Goal: Transaction & Acquisition: Obtain resource

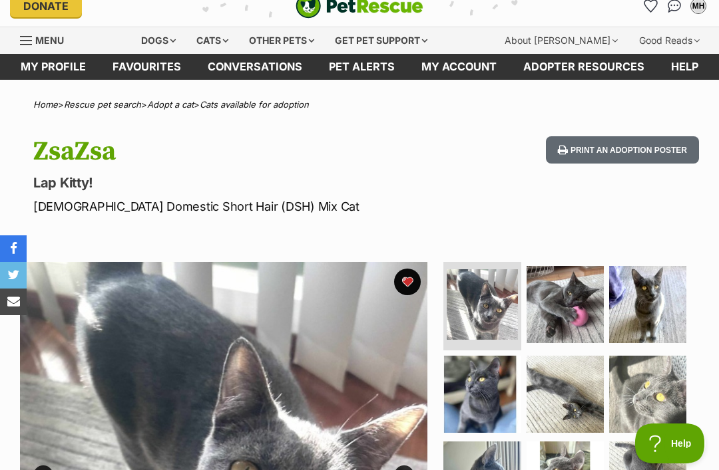
scroll to position [15, 0]
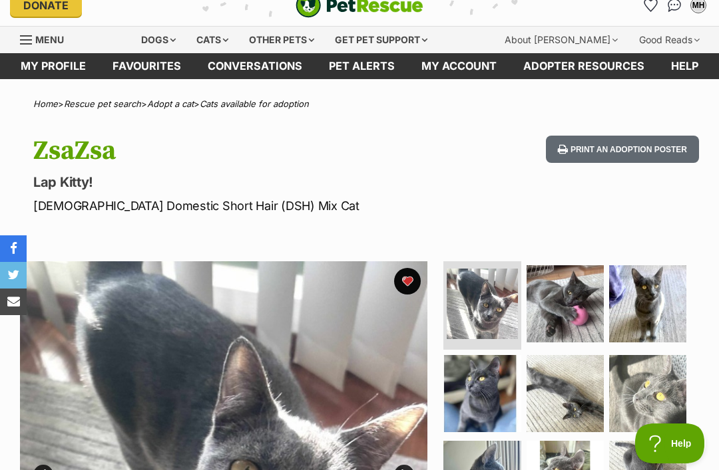
click at [156, 61] on link "Favourites" at bounding box center [146, 66] width 95 height 26
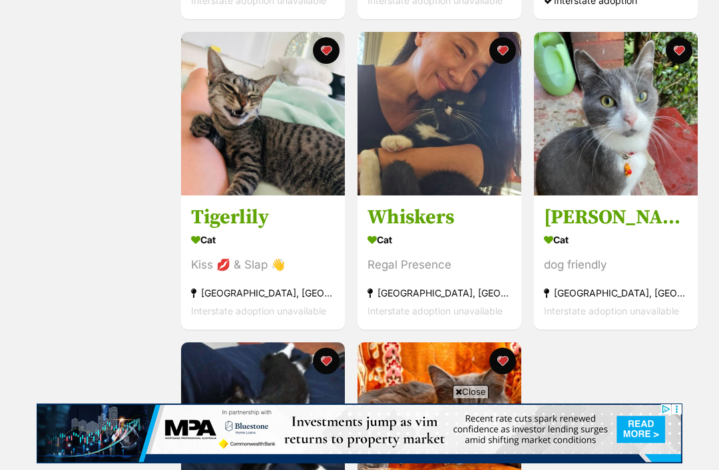
scroll to position [895, 0]
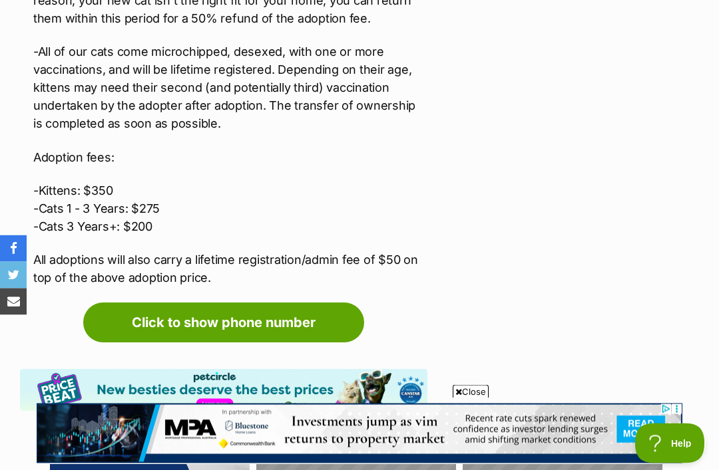
scroll to position [2693, 0]
click at [307, 303] on link "Click to show phone number" at bounding box center [223, 323] width 281 height 40
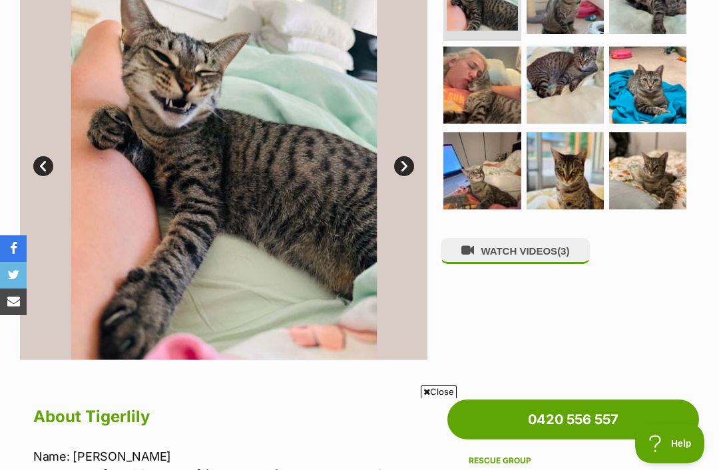
scroll to position [0, 0]
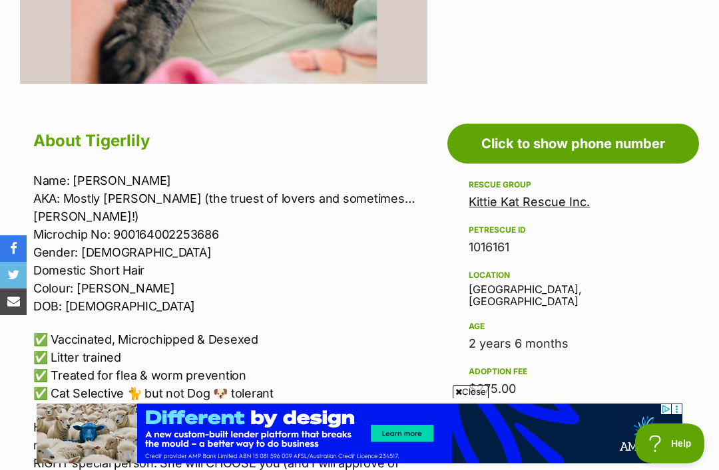
scroll to position [601, 0]
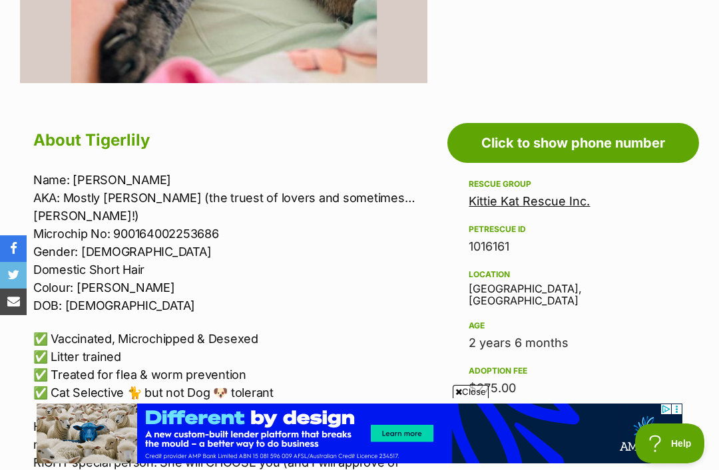
click at [556, 206] on link "Kittie Kat Rescue Inc." at bounding box center [528, 201] width 121 height 14
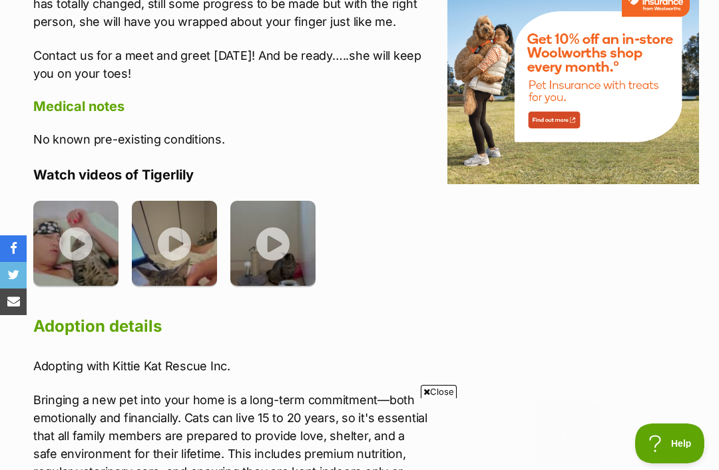
scroll to position [0, 0]
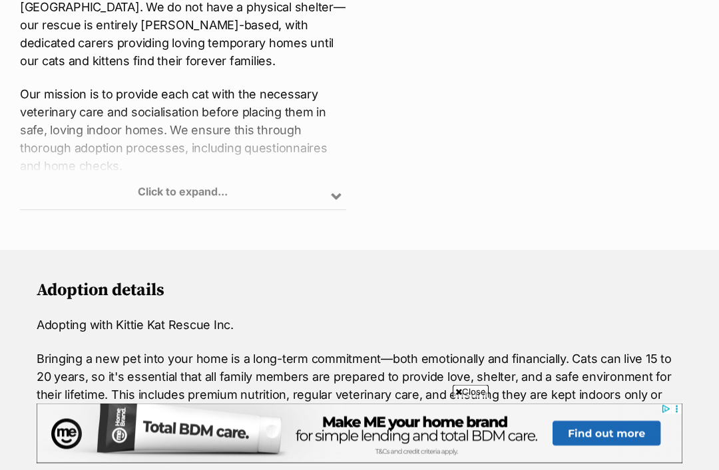
scroll to position [756, 0]
click at [189, 189] on div "Click to expand..." at bounding box center [183, 158] width 326 height 104
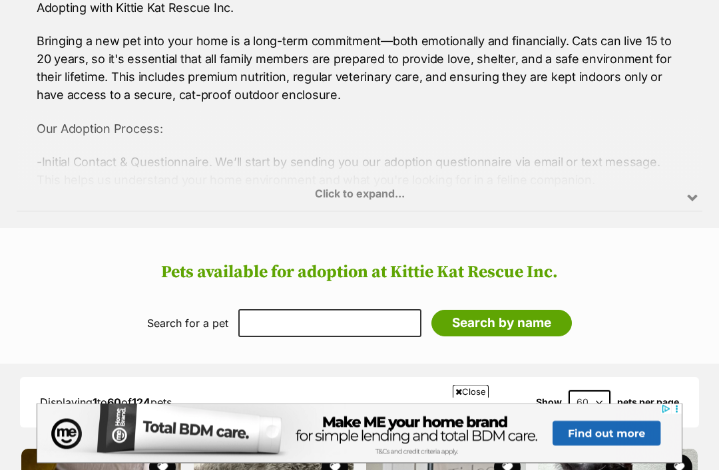
scroll to position [1267, 0]
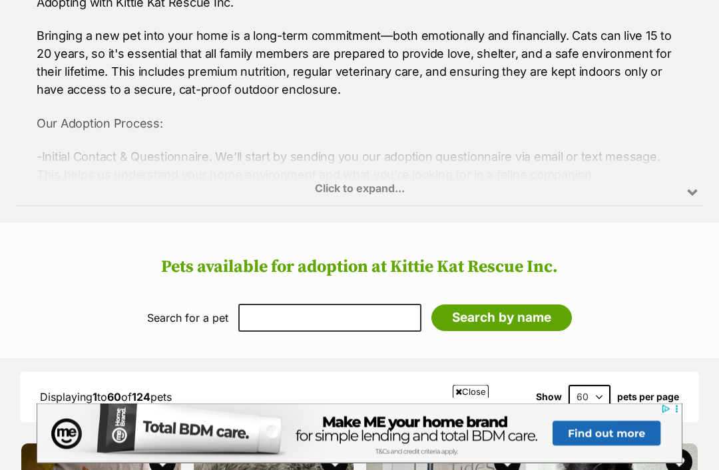
click at [366, 168] on div "Click to expand..." at bounding box center [359, 155] width 685 height 104
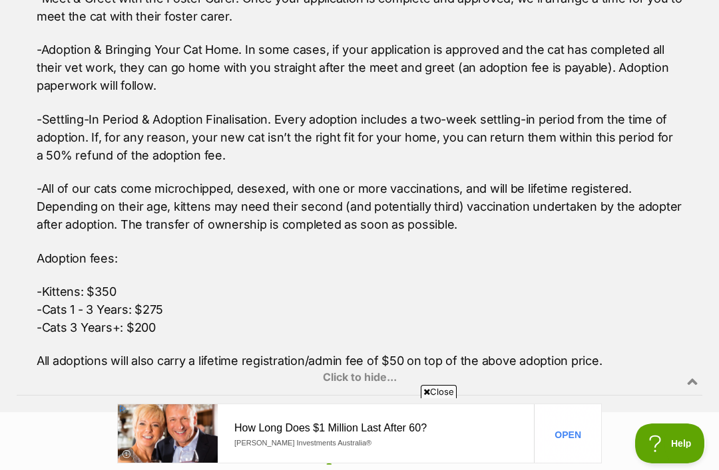
scroll to position [1531, 0]
